Goal: Book appointment/travel/reservation

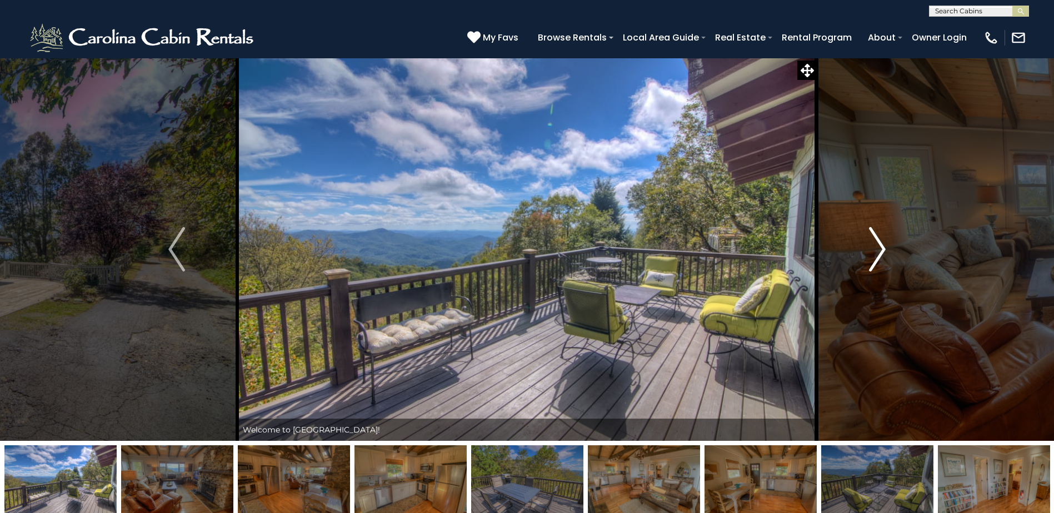
click at [867, 238] on button "Next" at bounding box center [877, 249] width 121 height 383
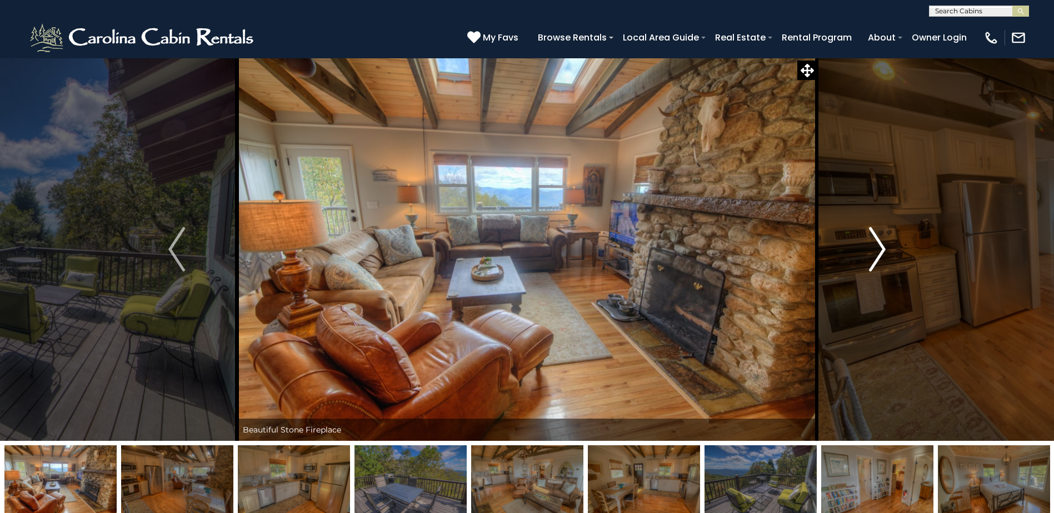
click at [867, 241] on button "Next" at bounding box center [877, 249] width 121 height 383
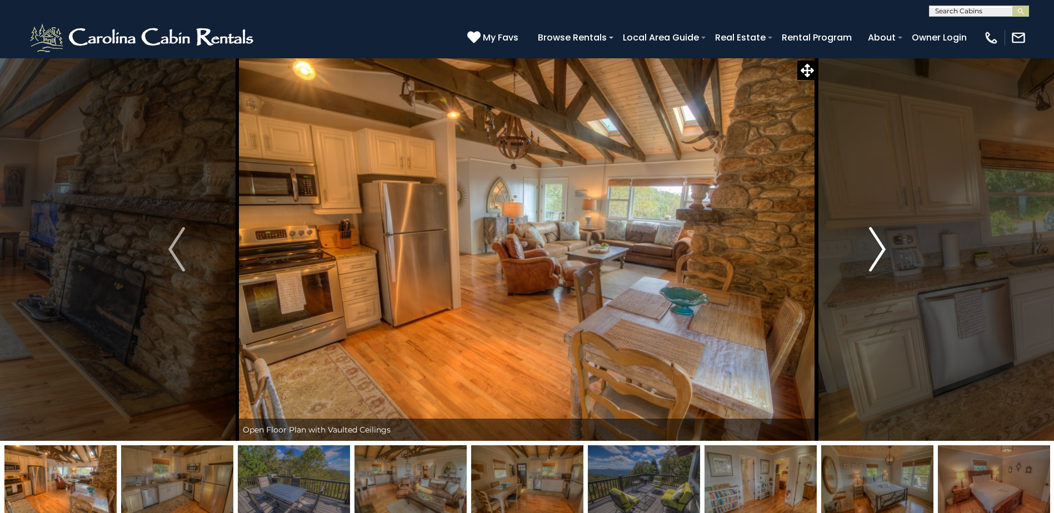
click at [869, 241] on img "Next" at bounding box center [877, 249] width 17 height 44
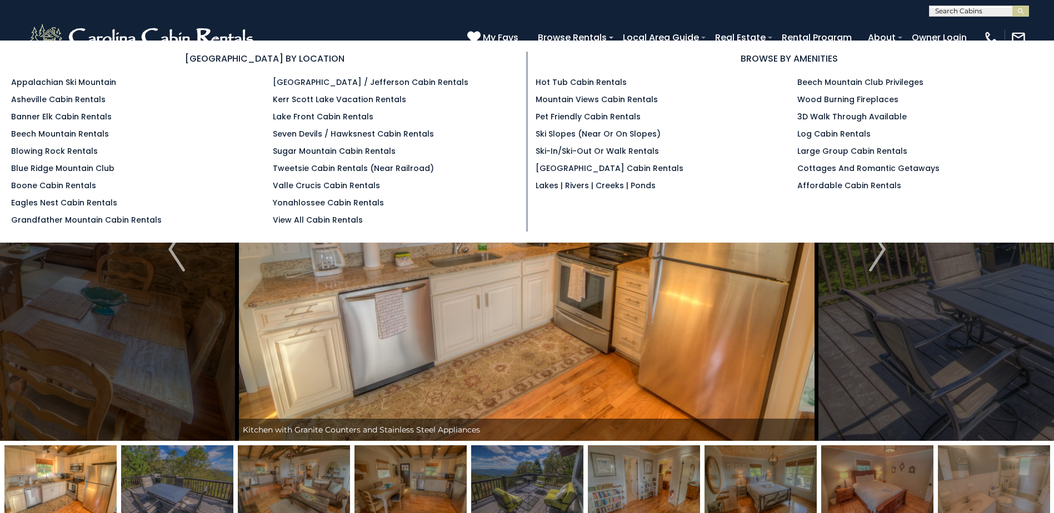
click at [33, 157] on li "Blowing Rock Rentals" at bounding box center [133, 152] width 245 height 12
click at [35, 152] on link "Blowing Rock Rentals" at bounding box center [54, 151] width 87 height 11
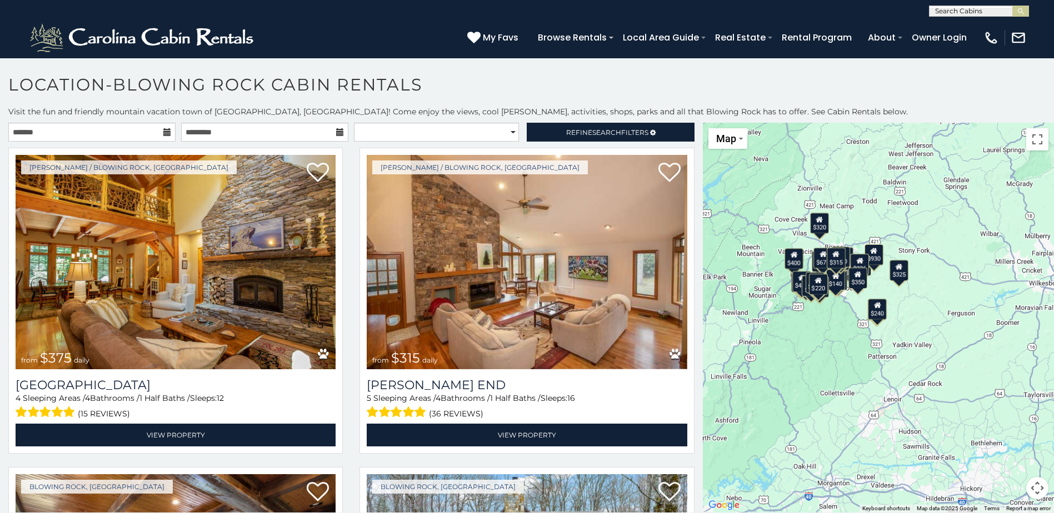
drag, startPoint x: 961, startPoint y: 385, endPoint x: 821, endPoint y: 345, distance: 145.8
click at [821, 345] on div "$375 $315 $695 $380 $299 $275 $125 $140 $325 $315 $375 $285 $250 $325 $675 $930…" at bounding box center [878, 318] width 351 height 390
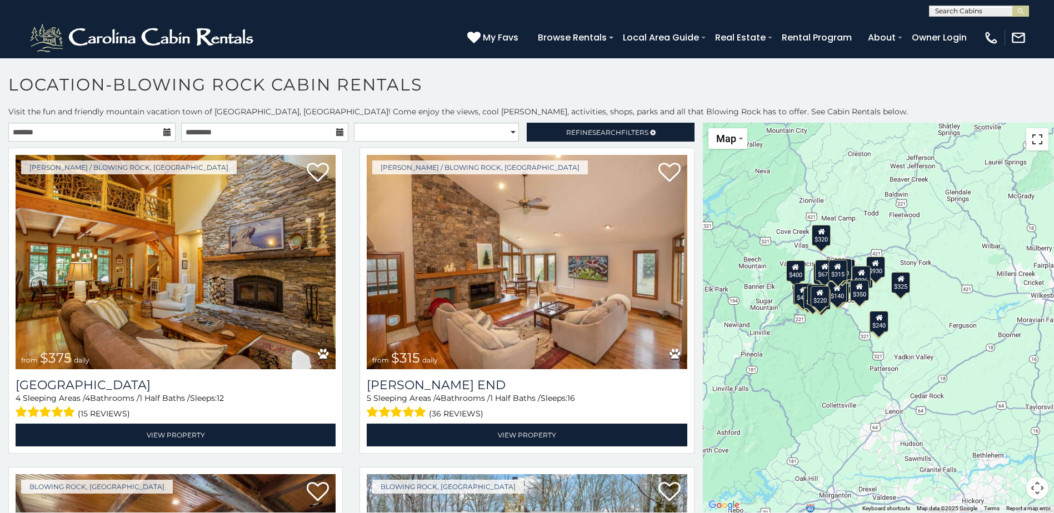
click at [1030, 144] on button "Toggle fullscreen view" at bounding box center [1037, 139] width 22 height 22
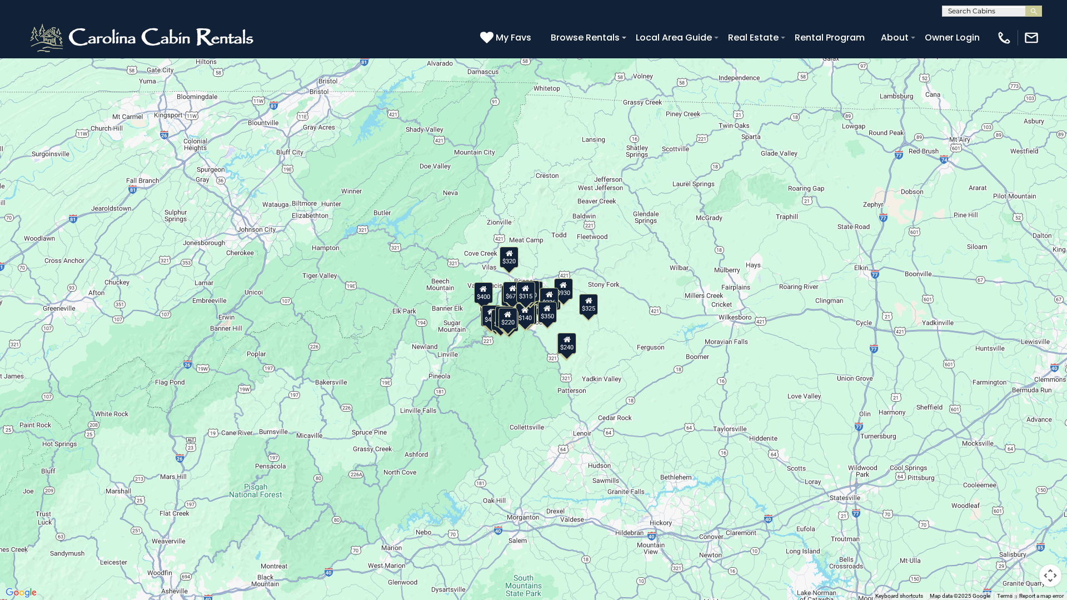
drag, startPoint x: 507, startPoint y: 247, endPoint x: 540, endPoint y: 288, distance: 52.2
click at [1051, 513] on button "Map camera controls" at bounding box center [1050, 576] width 22 height 22
click at [1020, 513] on button "Zoom in" at bounding box center [1022, 520] width 22 height 22
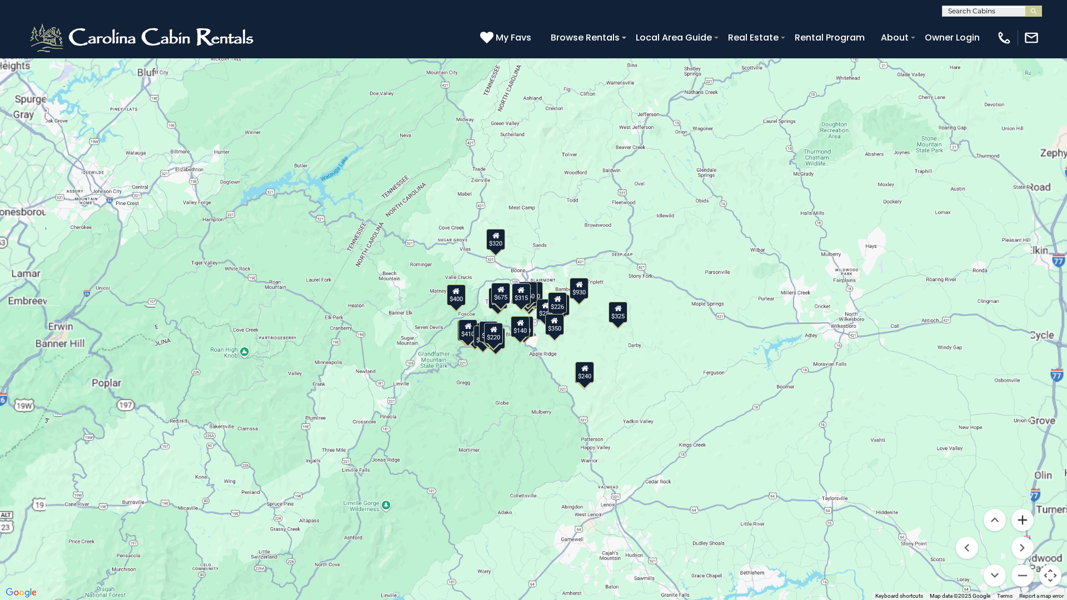
click at [1020, 513] on button "Zoom in" at bounding box center [1022, 520] width 22 height 22
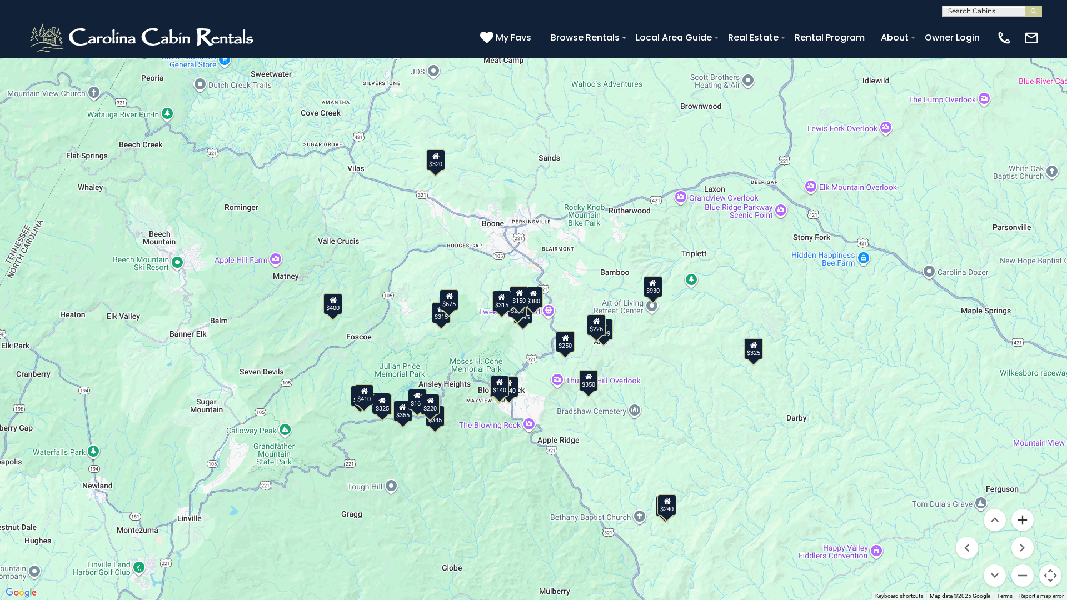
click at [1020, 513] on button "Zoom in" at bounding box center [1022, 520] width 22 height 22
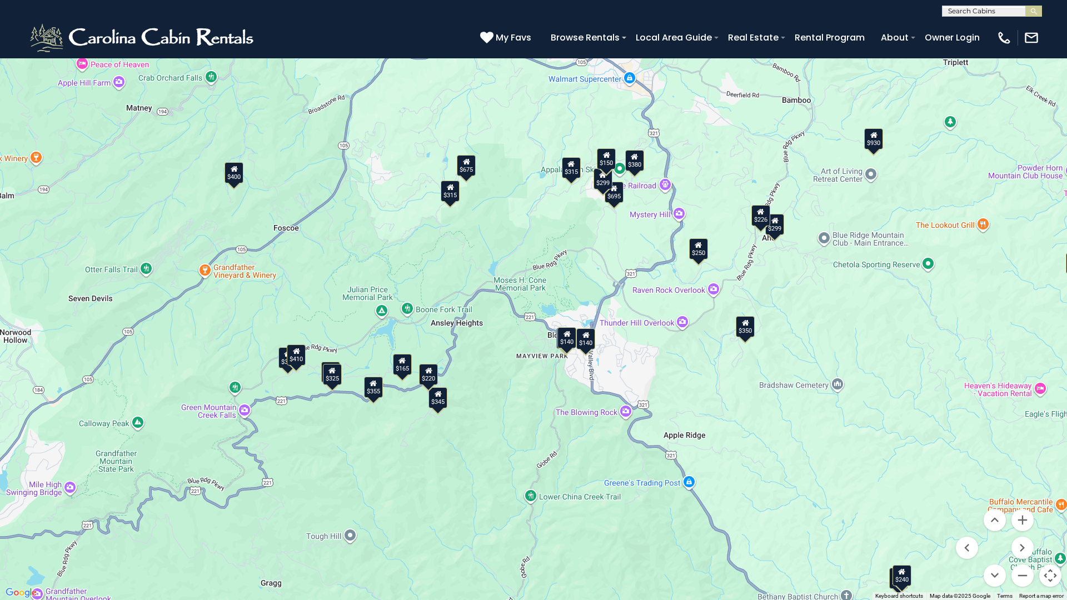
drag, startPoint x: 345, startPoint y: 470, endPoint x: 387, endPoint y: 348, distance: 128.3
click at [387, 348] on div "$375 $315 $695 $380 $299 $275 $125 $140 $325 $315 $375 $285 $250 $325 $675 $930…" at bounding box center [533, 300] width 1067 height 600
click at [1020, 513] on button "Zoom in" at bounding box center [1022, 520] width 22 height 22
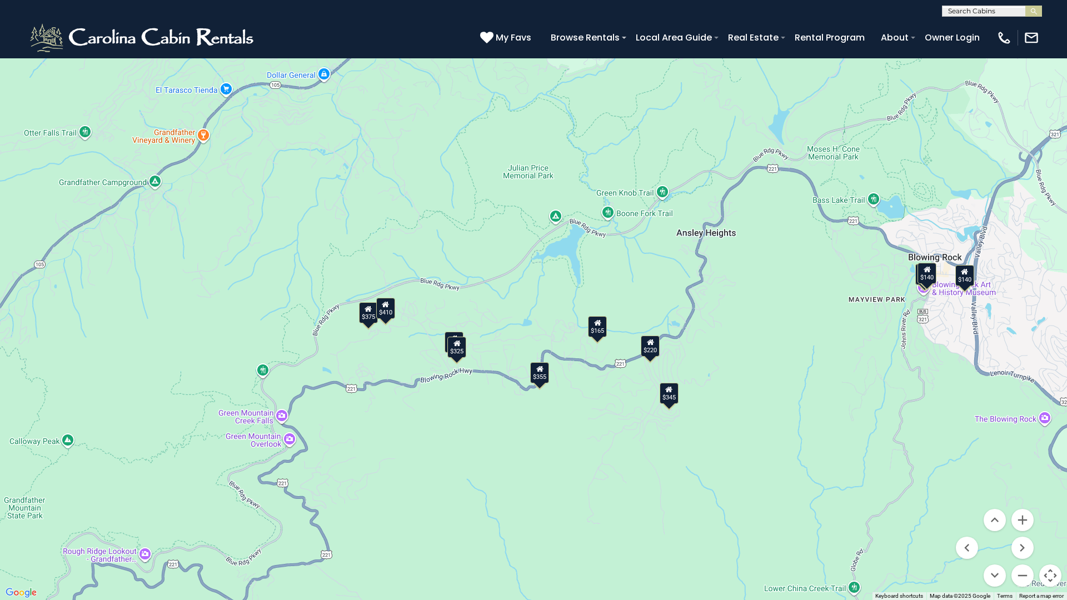
drag, startPoint x: 348, startPoint y: 366, endPoint x: 569, endPoint y: 244, distance: 251.7
click at [569, 244] on div "$375 $315 $695 $380 $299 $275 $125 $140 $325 $315 $375 $285 $250 $325 $675 $930…" at bounding box center [533, 300] width 1067 height 600
click at [604, 327] on div "$165" at bounding box center [597, 326] width 19 height 21
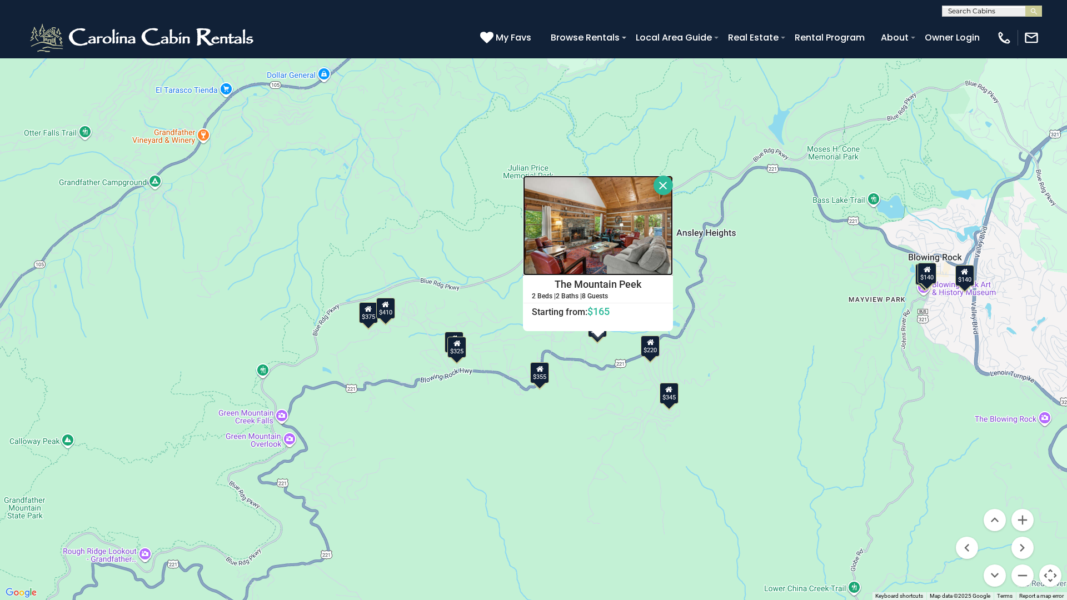
click at [575, 228] on img at bounding box center [598, 226] width 150 height 100
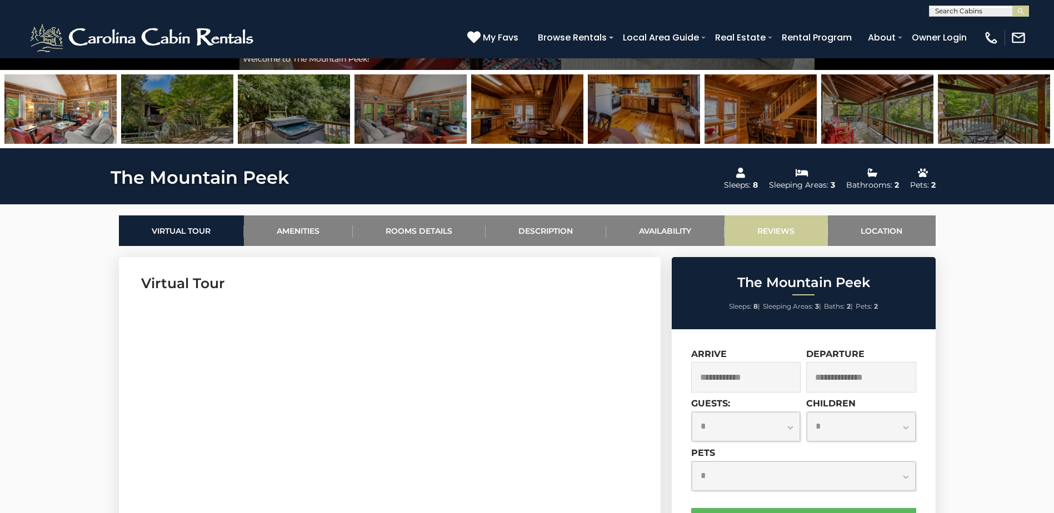
scroll to position [445, 0]
